Goal: Information Seeking & Learning: Learn about a topic

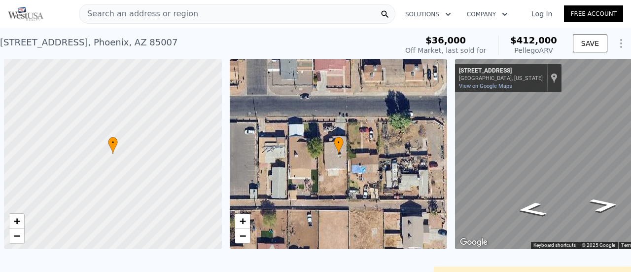
scroll to position [0, 4]
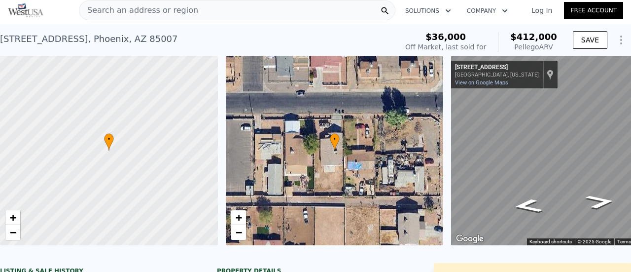
click at [148, 15] on span "Search an address or region" at bounding box center [138, 10] width 119 height 12
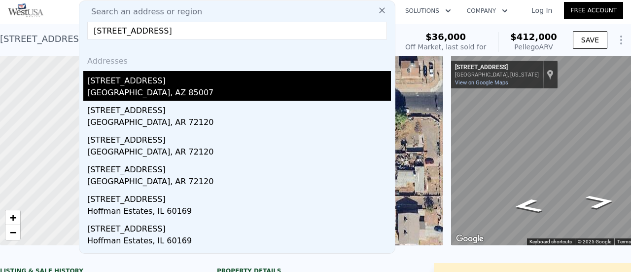
type input "[STREET_ADDRESS]"
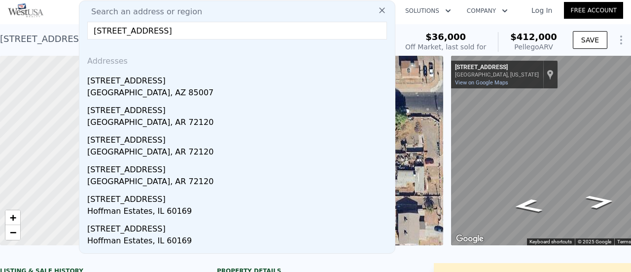
drag, startPoint x: 165, startPoint y: 86, endPoint x: 108, endPoint y: 67, distance: 60.3
click at [165, 87] on div "[GEOGRAPHIC_DATA], AZ 85007" at bounding box center [239, 94] width 304 height 14
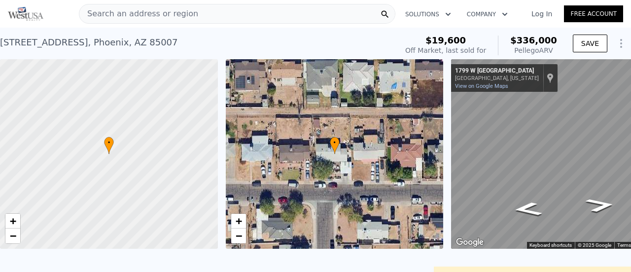
click at [146, 15] on span "Search an address or region" at bounding box center [138, 14] width 119 height 12
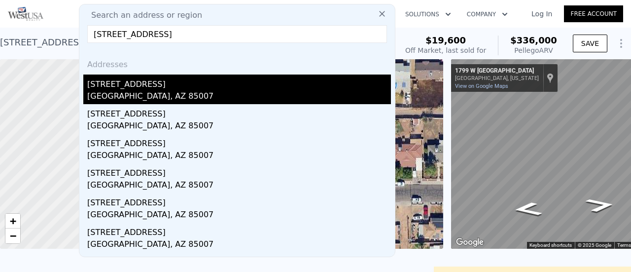
type input "[STREET_ADDRESS]"
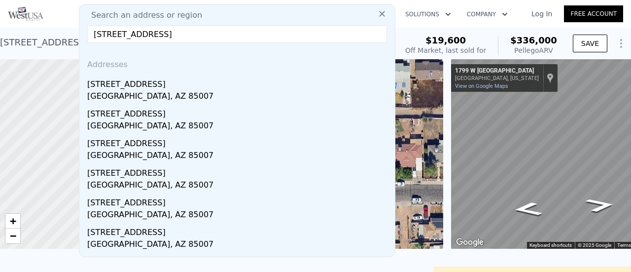
drag, startPoint x: 150, startPoint y: 87, endPoint x: 229, endPoint y: 53, distance: 85.9
click at [149, 87] on div "[STREET_ADDRESS]" at bounding box center [239, 82] width 304 height 16
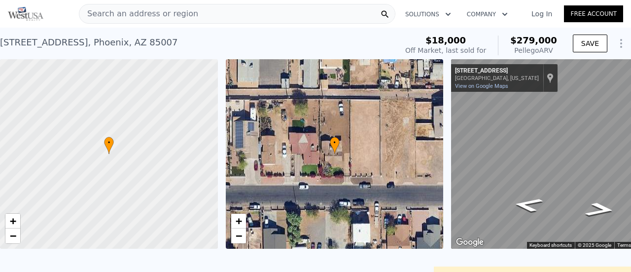
click at [123, 13] on span "Search an address or region" at bounding box center [138, 14] width 119 height 12
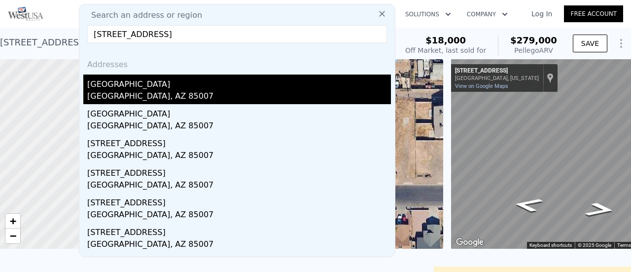
type input "[STREET_ADDRESS]"
click at [117, 89] on div "[GEOGRAPHIC_DATA]" at bounding box center [239, 82] width 304 height 16
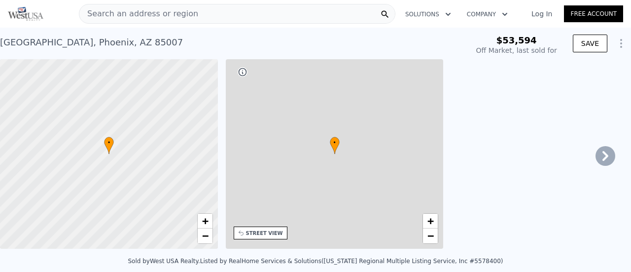
type input "-$ 57,796"
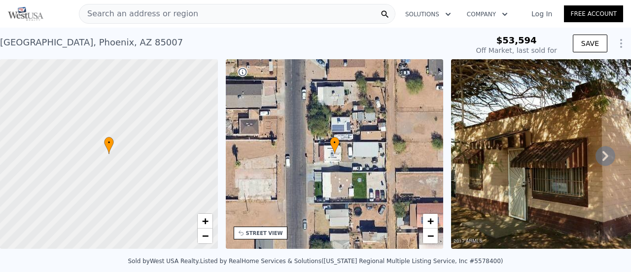
type input "$ 244,000"
type input "$ 172,866"
click at [122, 14] on span "Search an address or region" at bounding box center [138, 14] width 119 height 12
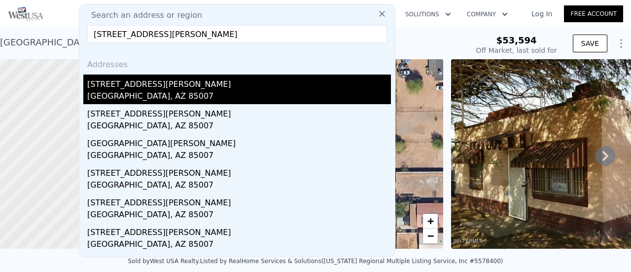
type input "[STREET_ADDRESS][PERSON_NAME]"
click at [139, 85] on div "[STREET_ADDRESS][PERSON_NAME]" at bounding box center [239, 82] width 304 height 16
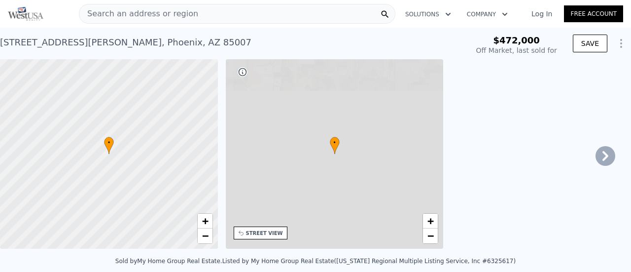
type input "-$ 500,831"
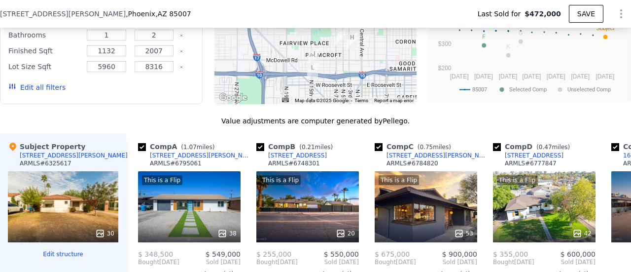
scroll to position [1036, 0]
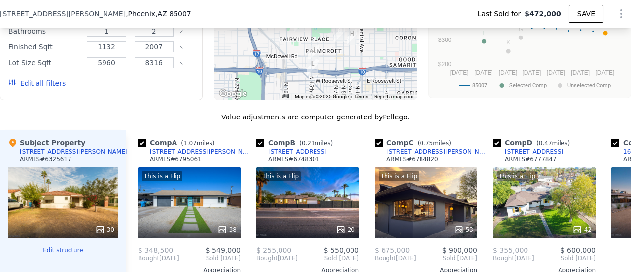
click at [106, 212] on div "30" at bounding box center [63, 202] width 110 height 71
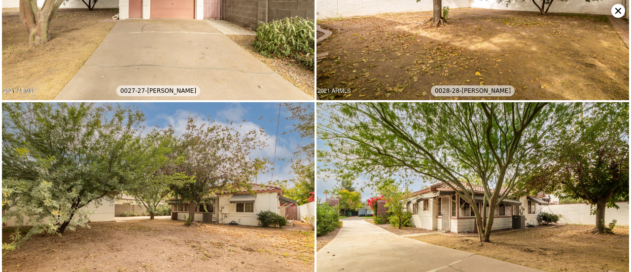
scroll to position [2844, 0]
